Goal: Task Accomplishment & Management: Manage account settings

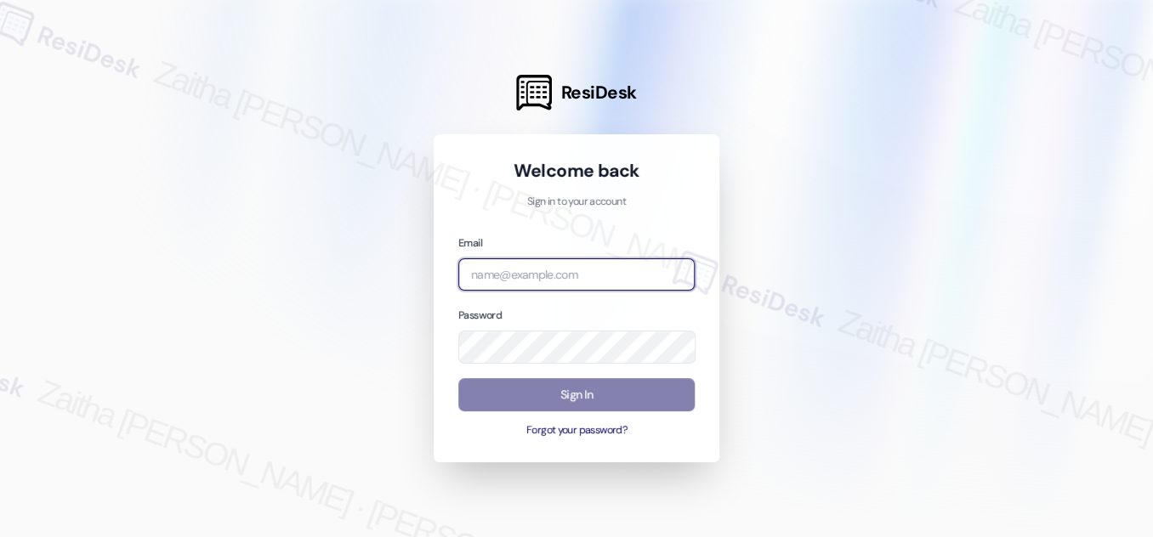
click at [565, 276] on input "email" at bounding box center [576, 275] width 236 height 33
click at [0, 537] on com-1password-button at bounding box center [0, 537] width 0 height 0
click at [546, 281] on input "[MEDICAL_DATA]" at bounding box center [576, 275] width 236 height 33
type input "a"
click at [0, 537] on com-1password-button at bounding box center [0, 537] width 0 height 0
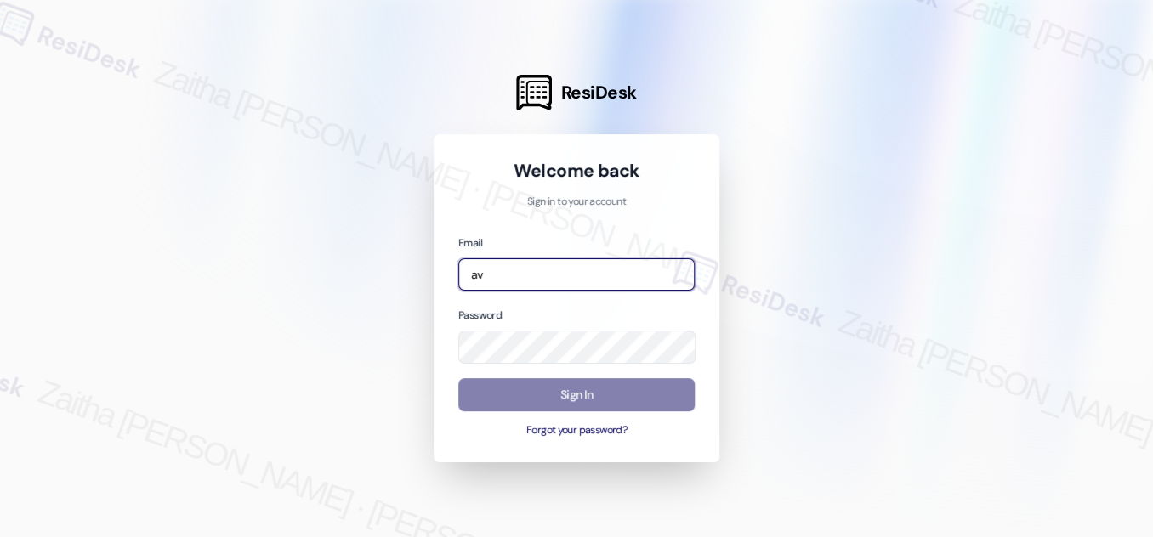
click at [508, 276] on input "av" at bounding box center [576, 275] width 236 height 33
type input "automated-surveys-[MEDICAL_DATA]_formerly_regency-zaitha.mae.[PERSON_NAME]@[MED…"
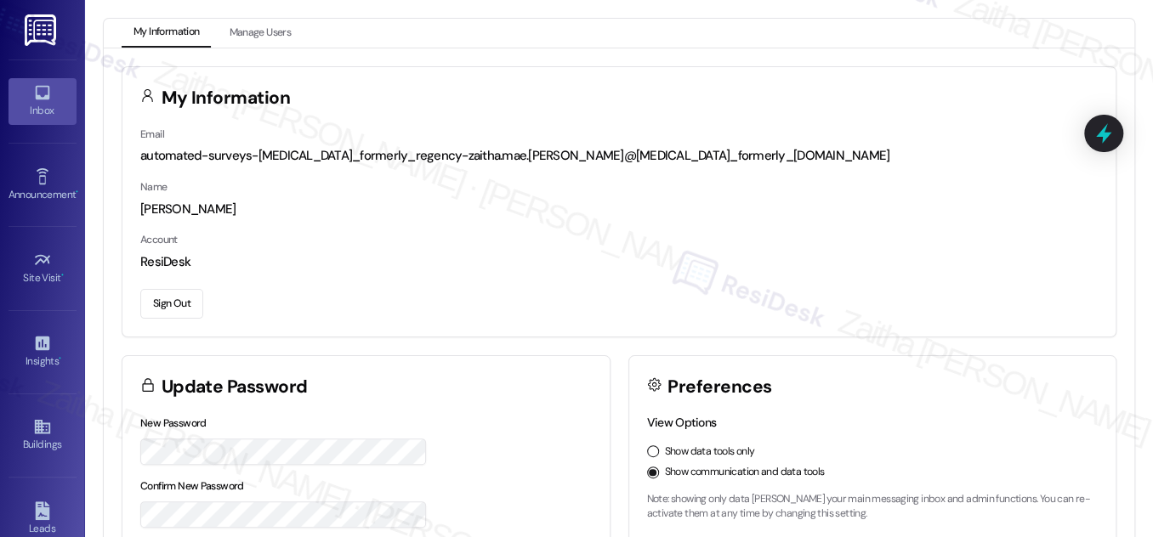
click at [56, 99] on link "Inbox" at bounding box center [43, 101] width 68 height 46
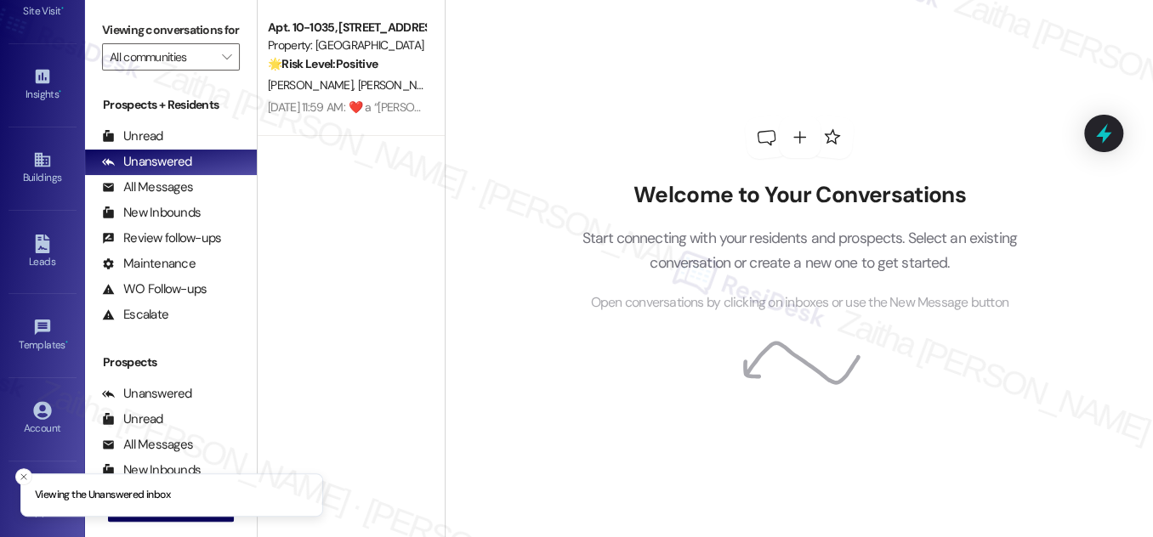
scroll to position [267, 0]
click at [41, 420] on div "Account" at bounding box center [42, 428] width 85 height 17
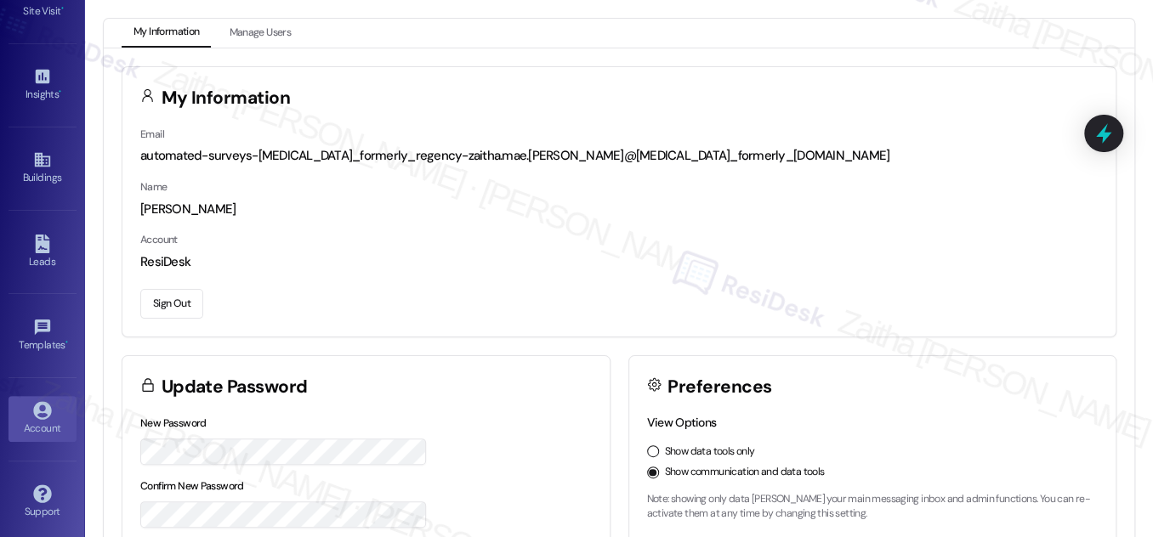
click at [168, 309] on button "Sign Out" at bounding box center [171, 304] width 63 height 30
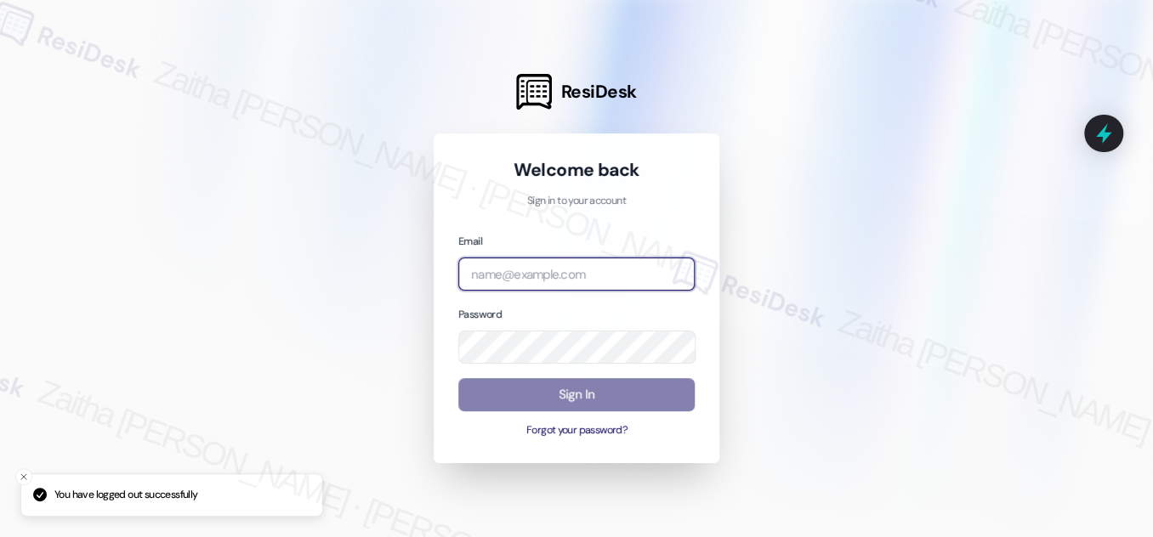
click at [521, 268] on input "email" at bounding box center [576, 274] width 236 height 33
type input "automated-surveys-grant_main-zaitha.mae.[PERSON_NAME]@grant_[DOMAIN_NAME]"
